Goal: Check status: Check status

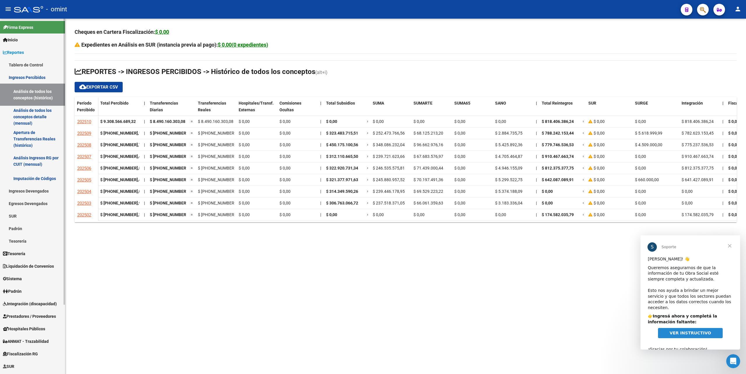
scroll to position [29, 0]
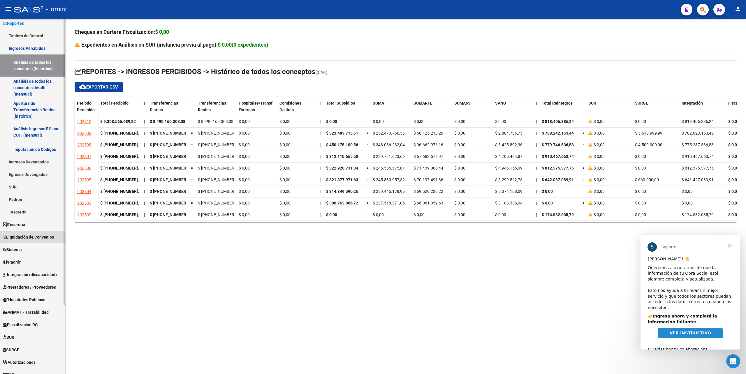
click at [30, 237] on span "Liquidación de Convenios" at bounding box center [28, 237] width 51 height 6
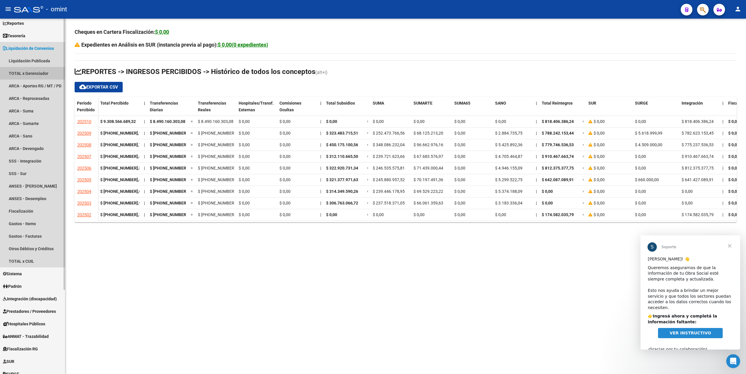
click at [33, 73] on link "TOTAL x Gerenciador" at bounding box center [32, 73] width 65 height 13
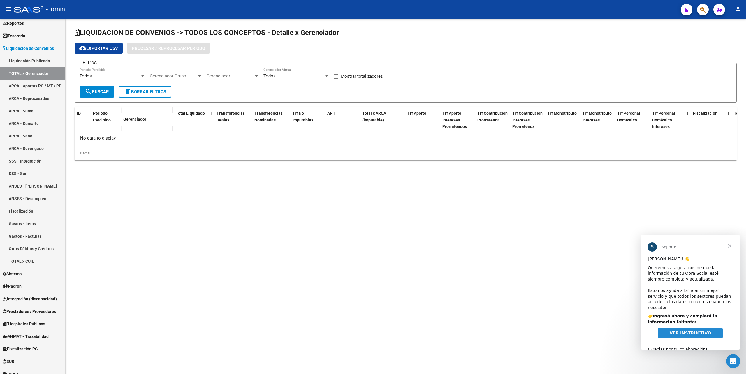
checkbox input "true"
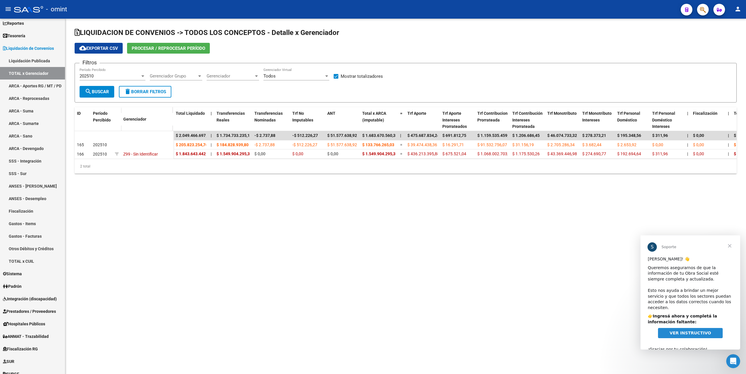
click at [148, 78] on div "Filtros 202510 Período Percibido Gerenciador Grupo Gerenciador Grupo Gerenciado…" at bounding box center [406, 77] width 652 height 18
click at [143, 76] on div at bounding box center [142, 76] width 3 height 1
click at [95, 90] on span "202509" at bounding box center [113, 89] width 66 height 13
click at [103, 95] on button "search Buscar" at bounding box center [97, 92] width 35 height 12
